Goal: Task Accomplishment & Management: Complete application form

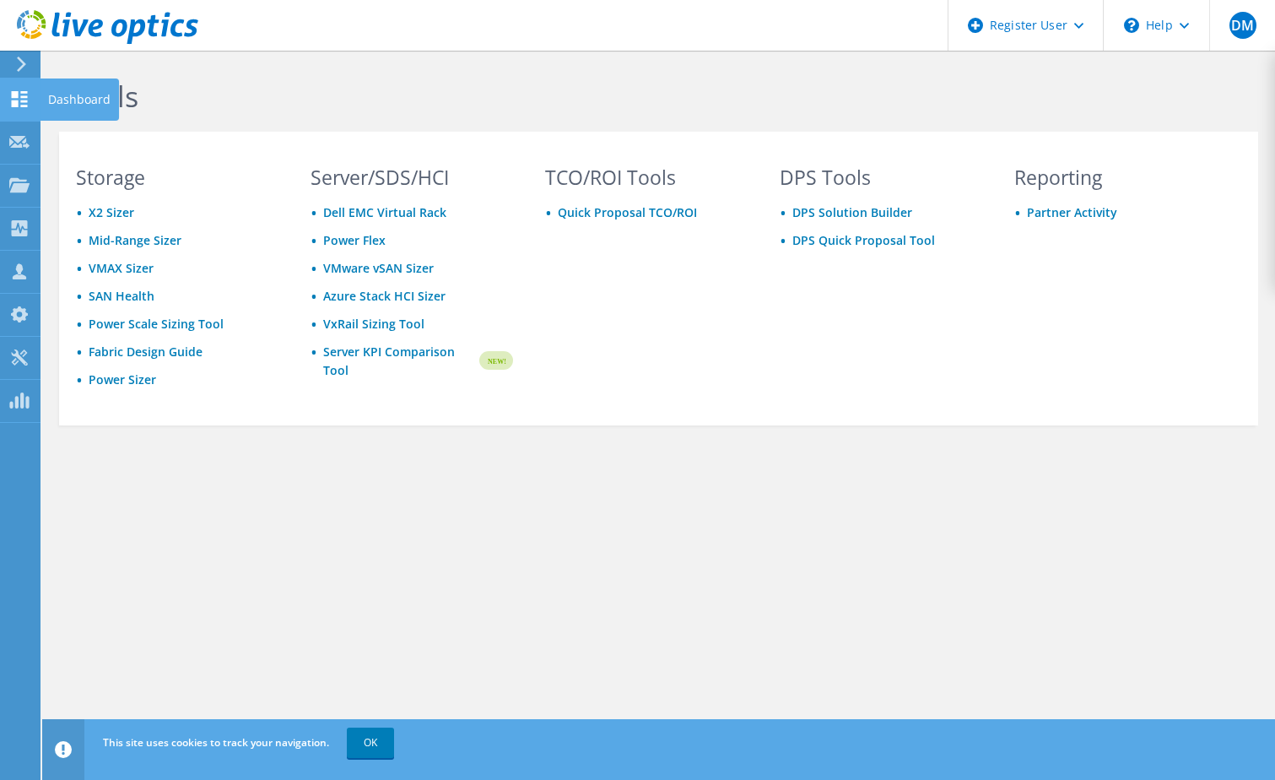
click at [22, 91] on use at bounding box center [20, 99] width 16 height 16
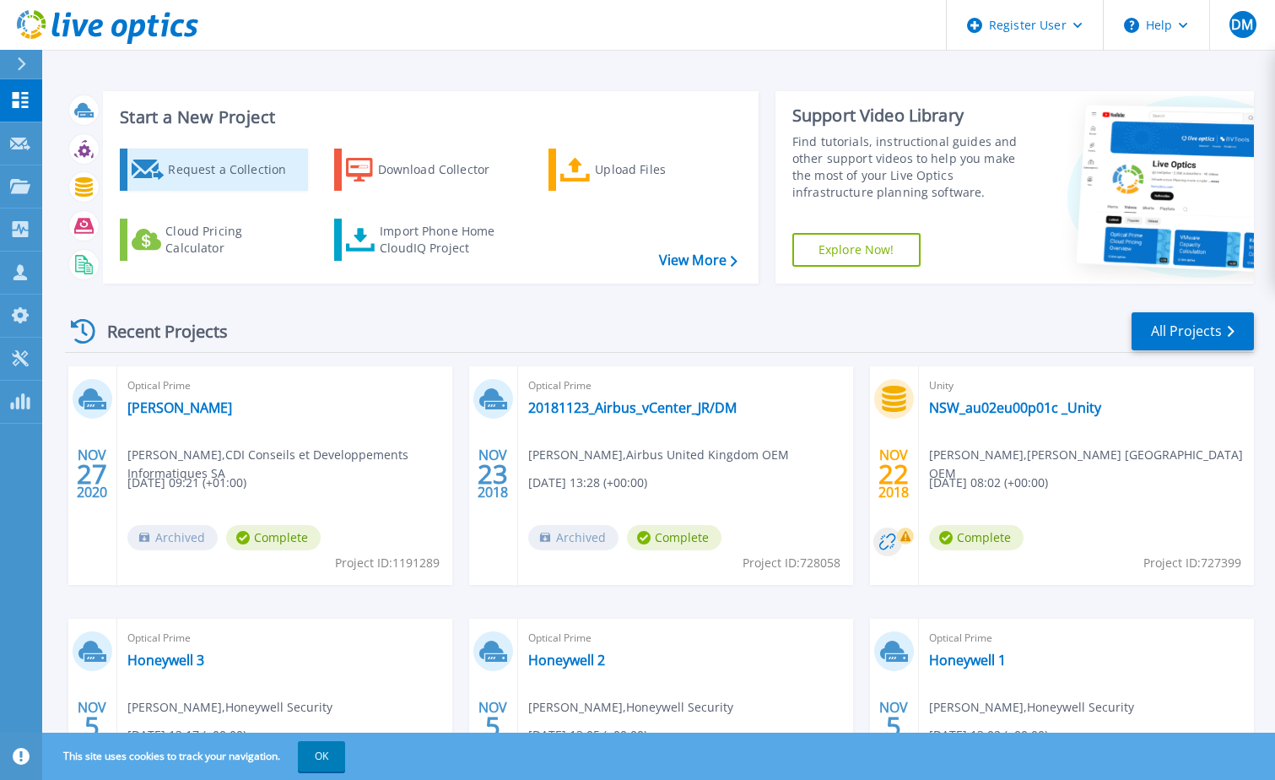
click at [238, 177] on div "Request a Collection" at bounding box center [235, 170] width 135 height 34
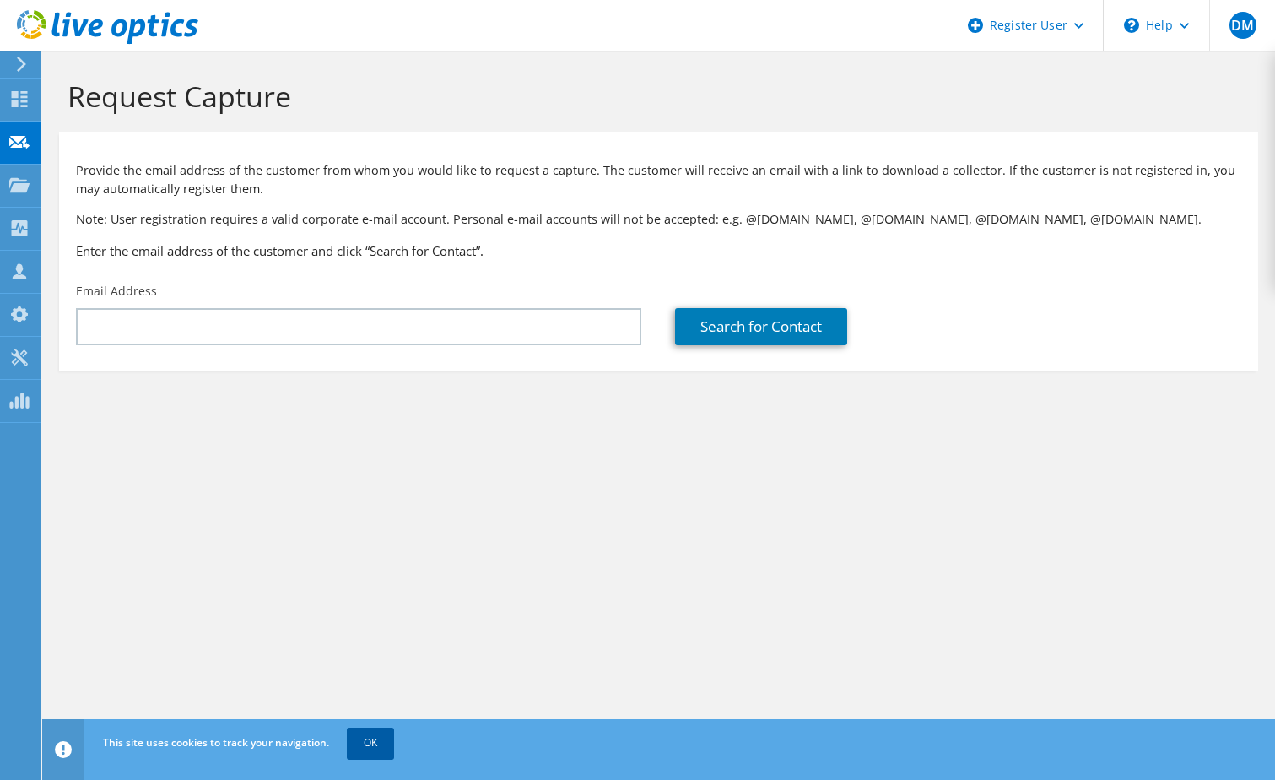
click at [361, 737] on link "OK" at bounding box center [370, 743] width 47 height 30
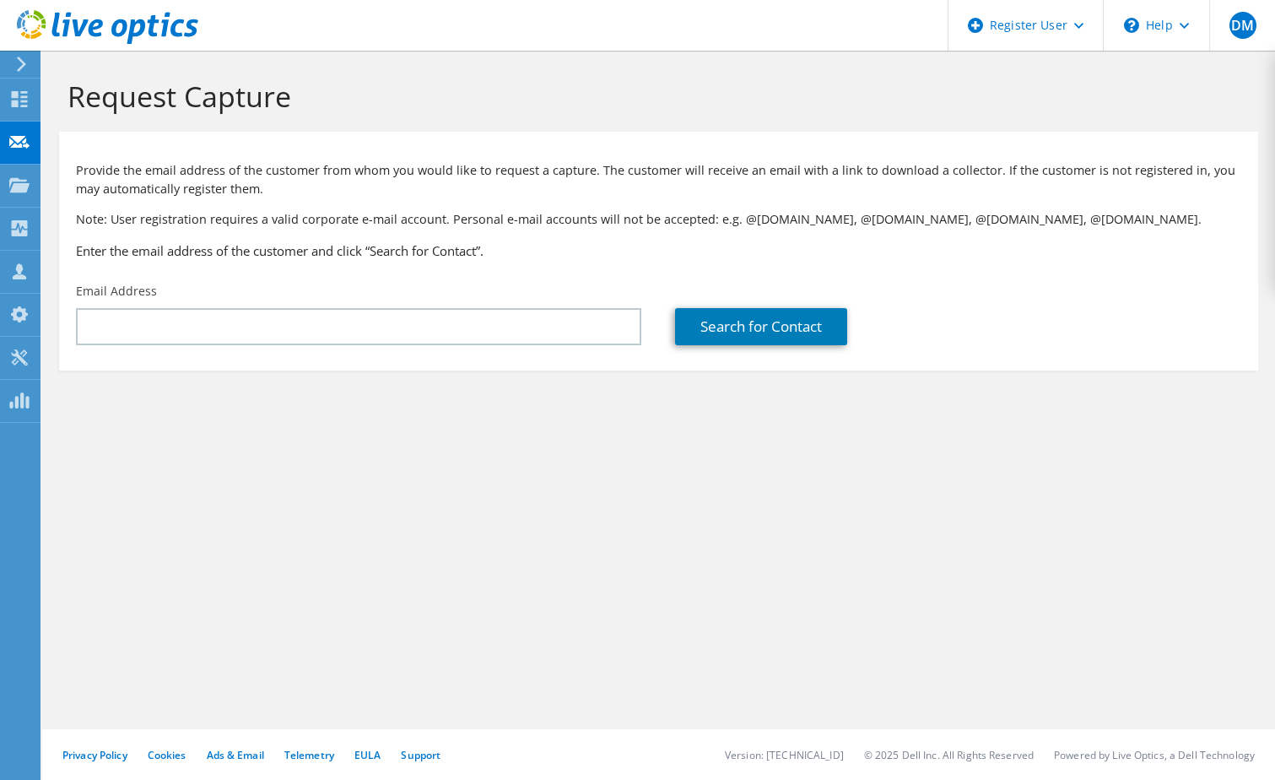
click at [141, 301] on div "Email Address" at bounding box center [358, 313] width 599 height 79
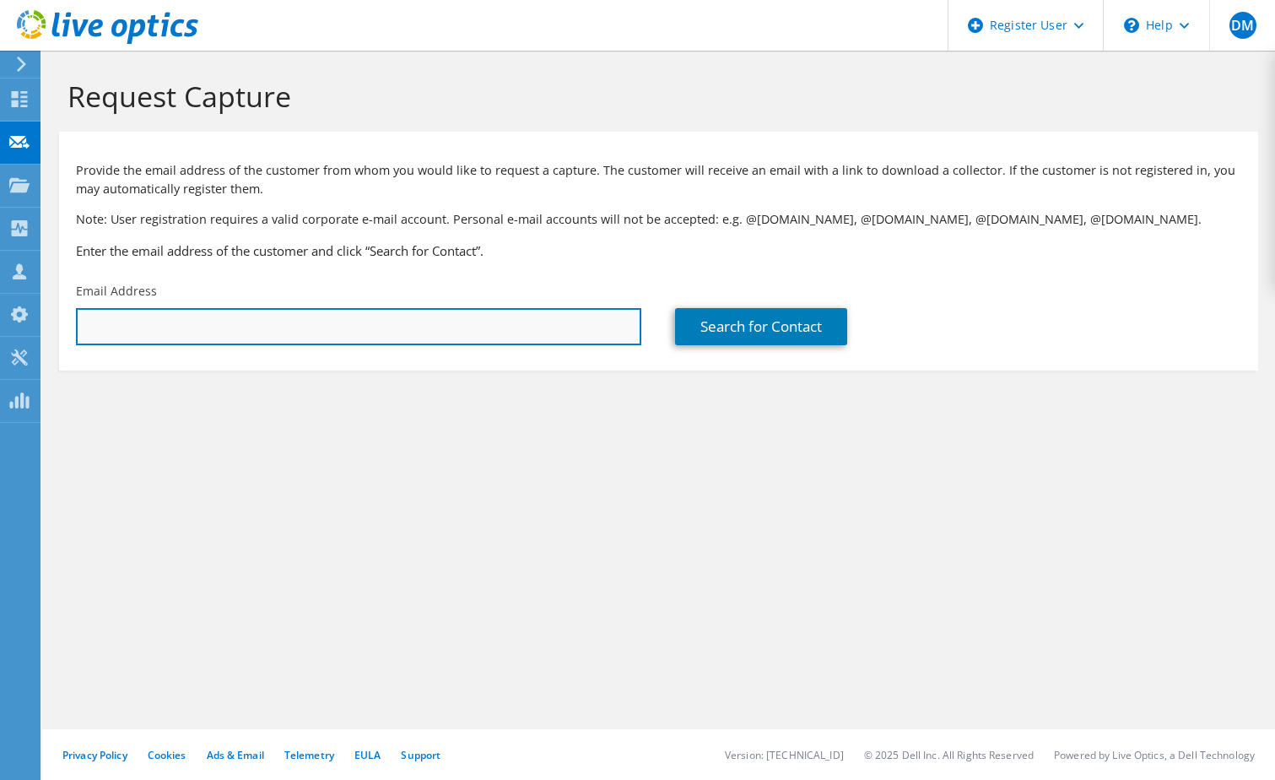
click at [141, 315] on input "text" at bounding box center [358, 326] width 565 height 37
type input "s"
paste input "Rance, Shaun <shaun.rance@baesystems.com>"
click at [170, 325] on input "Rance, Shaun <shaun.rance@baesystems.com>" at bounding box center [358, 326] width 565 height 37
click at [276, 328] on input "shaun.rance@baesystems.com>" at bounding box center [358, 326] width 565 height 37
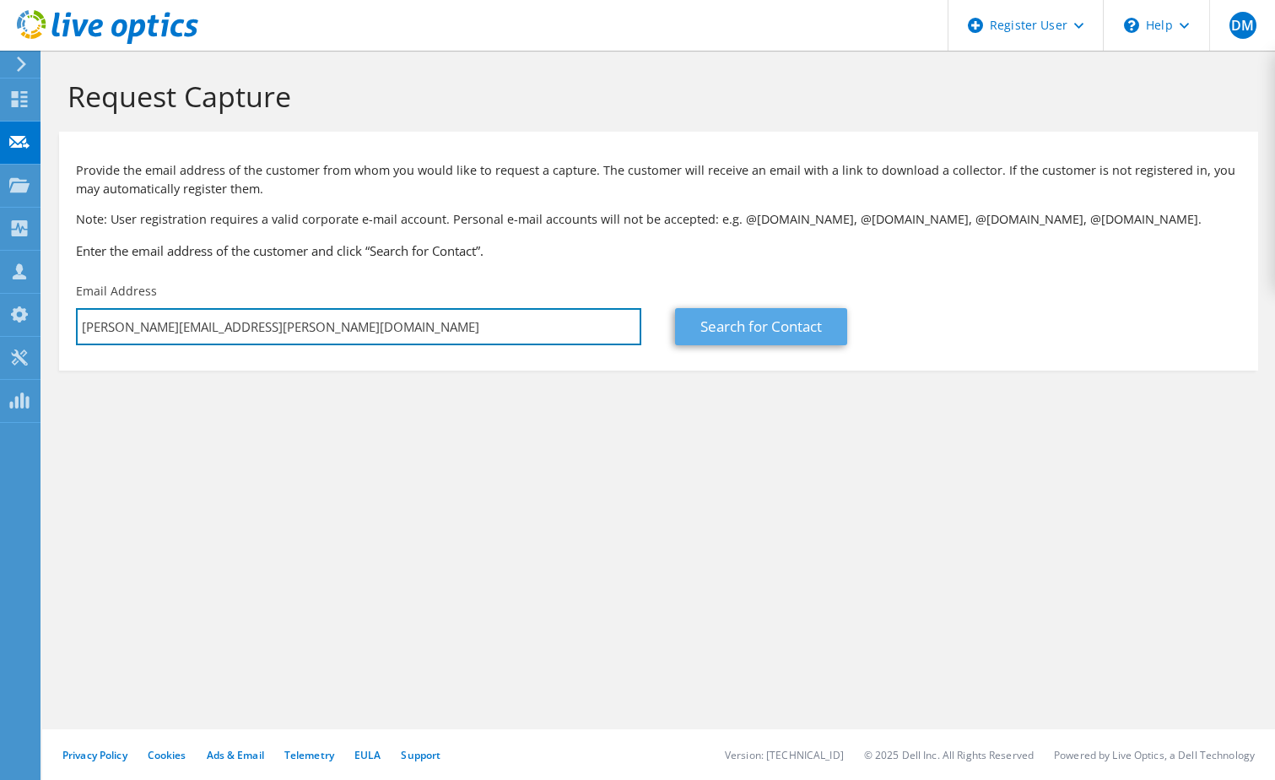
type input "shaun.rance@baesystems.com"
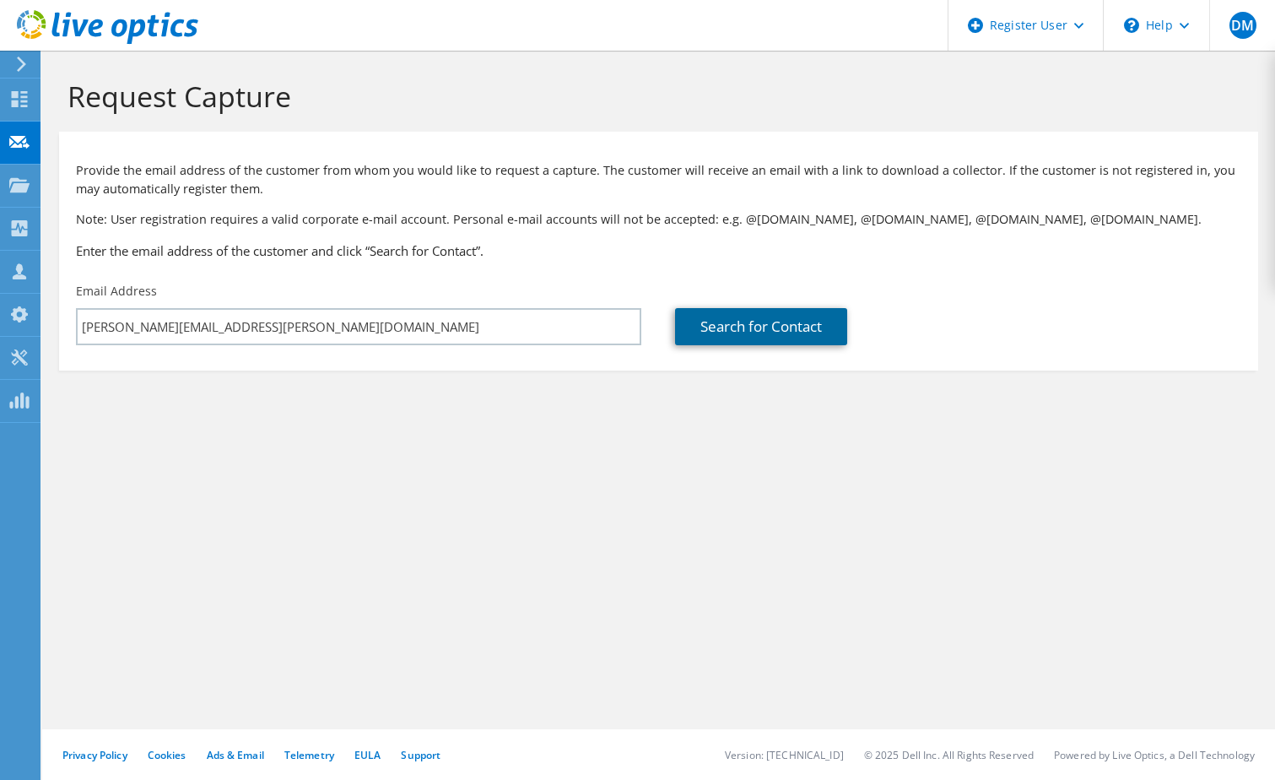
click at [785, 334] on link "Search for Contact" at bounding box center [761, 326] width 172 height 37
type input "BAE SYSTEMS SUBMARINES United Kingdom OEM"
type input "Shaun"
type input "Rance"
type input "United Kingdom"
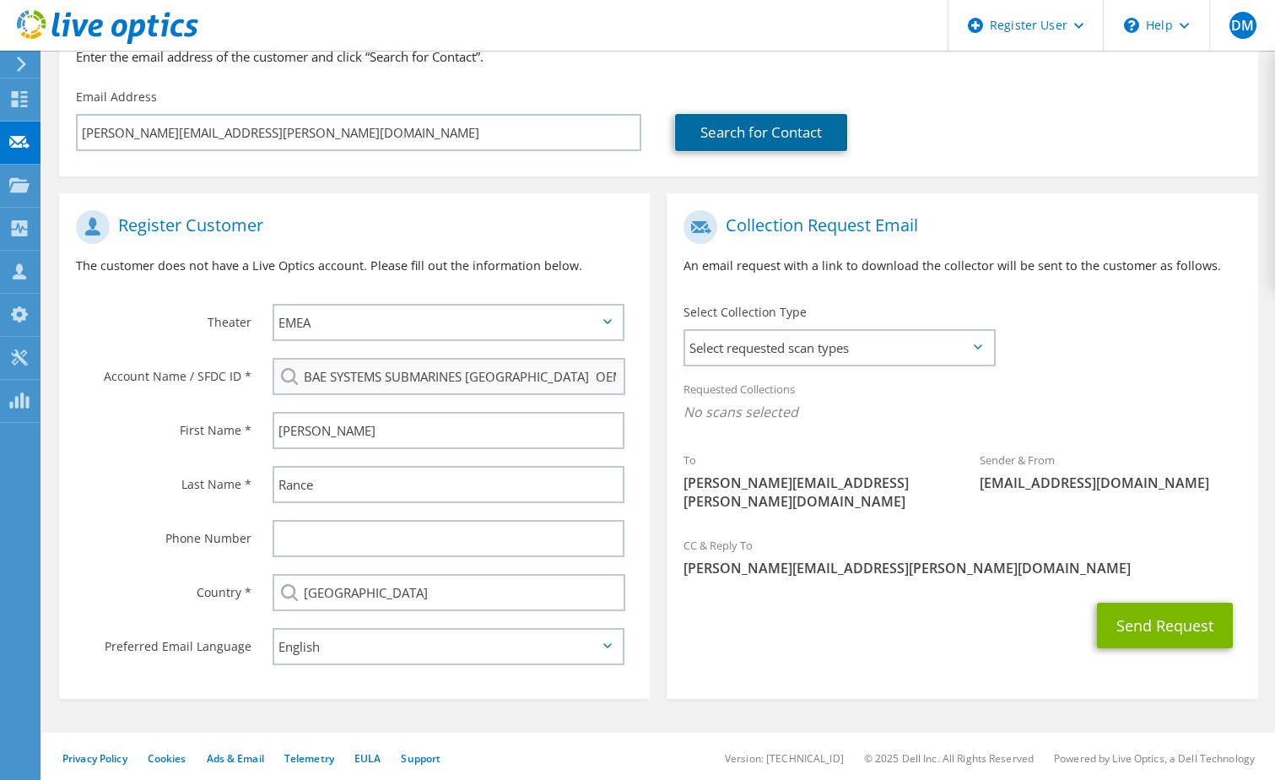
scroll to position [197, 0]
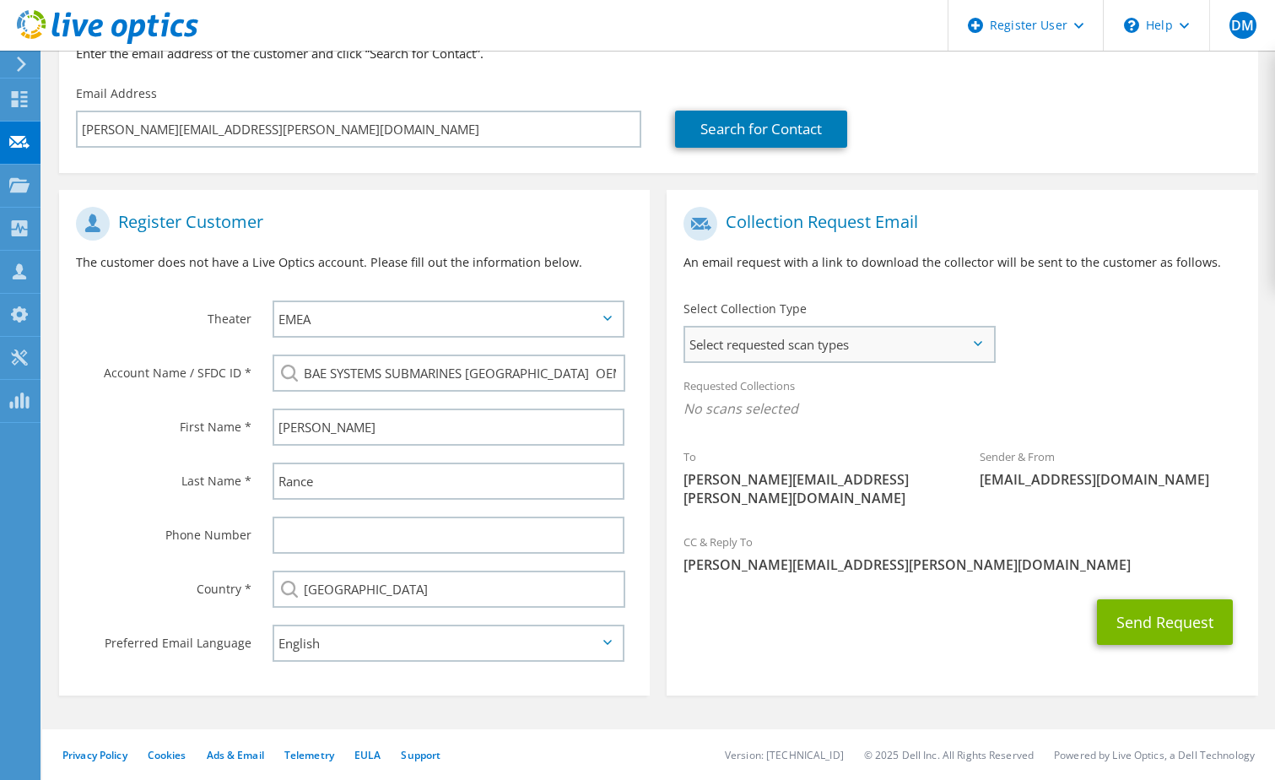
click at [980, 349] on span "Select requested scan types" at bounding box center [839, 344] width 308 height 34
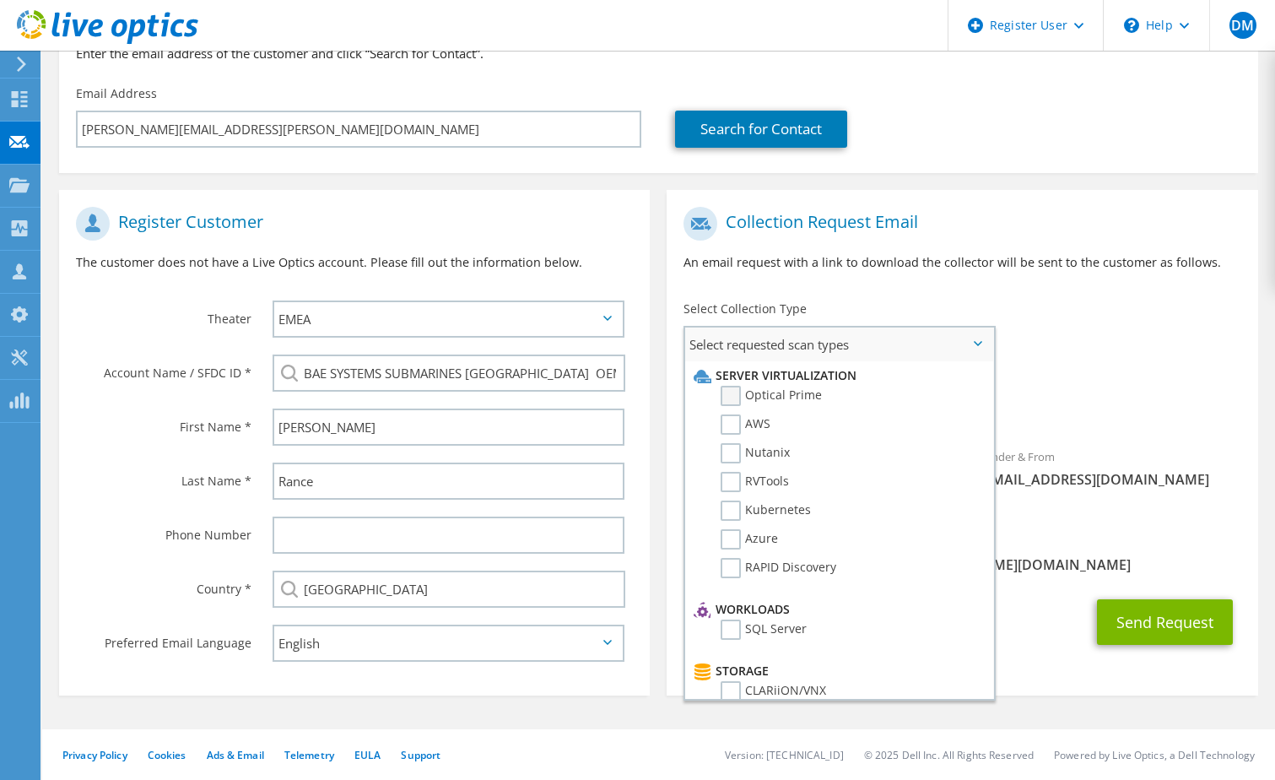
click at [736, 398] on label "Optical Prime" at bounding box center [771, 396] width 101 height 20
click at [0, 0] on input "Optical Prime" at bounding box center [0, 0] width 0 height 0
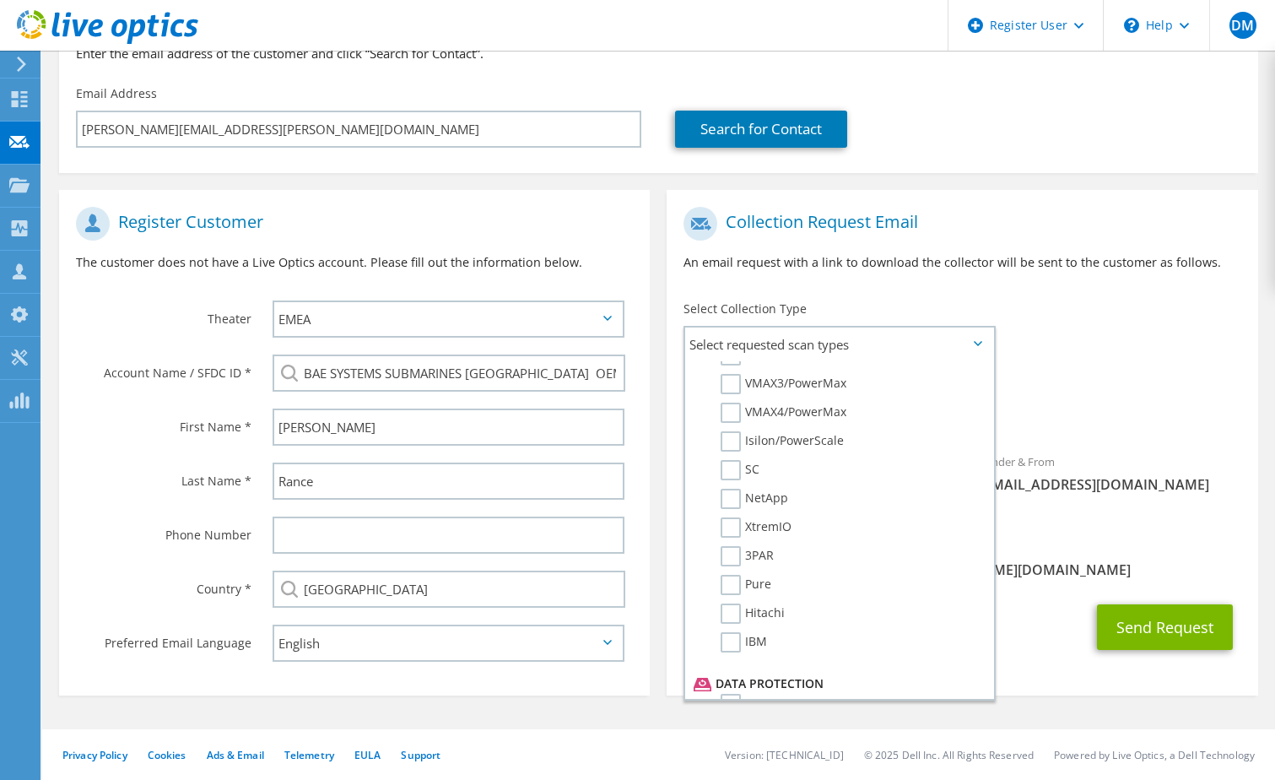
click at [1044, 572] on div "CC & Reply To Darren.Meakins@dell.com" at bounding box center [962, 562] width 591 height 67
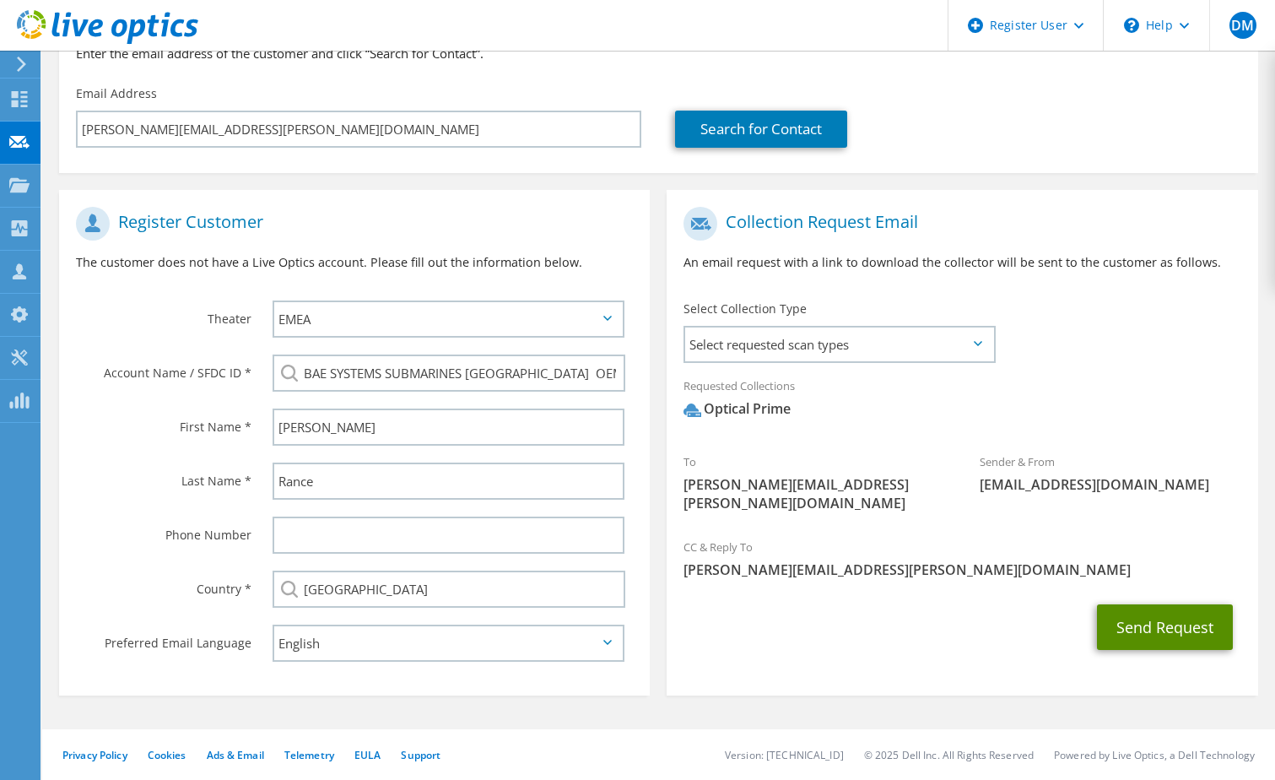
click at [1178, 604] on button "Send Request" at bounding box center [1165, 627] width 136 height 46
